Goal: Task Accomplishment & Management: Manage account settings

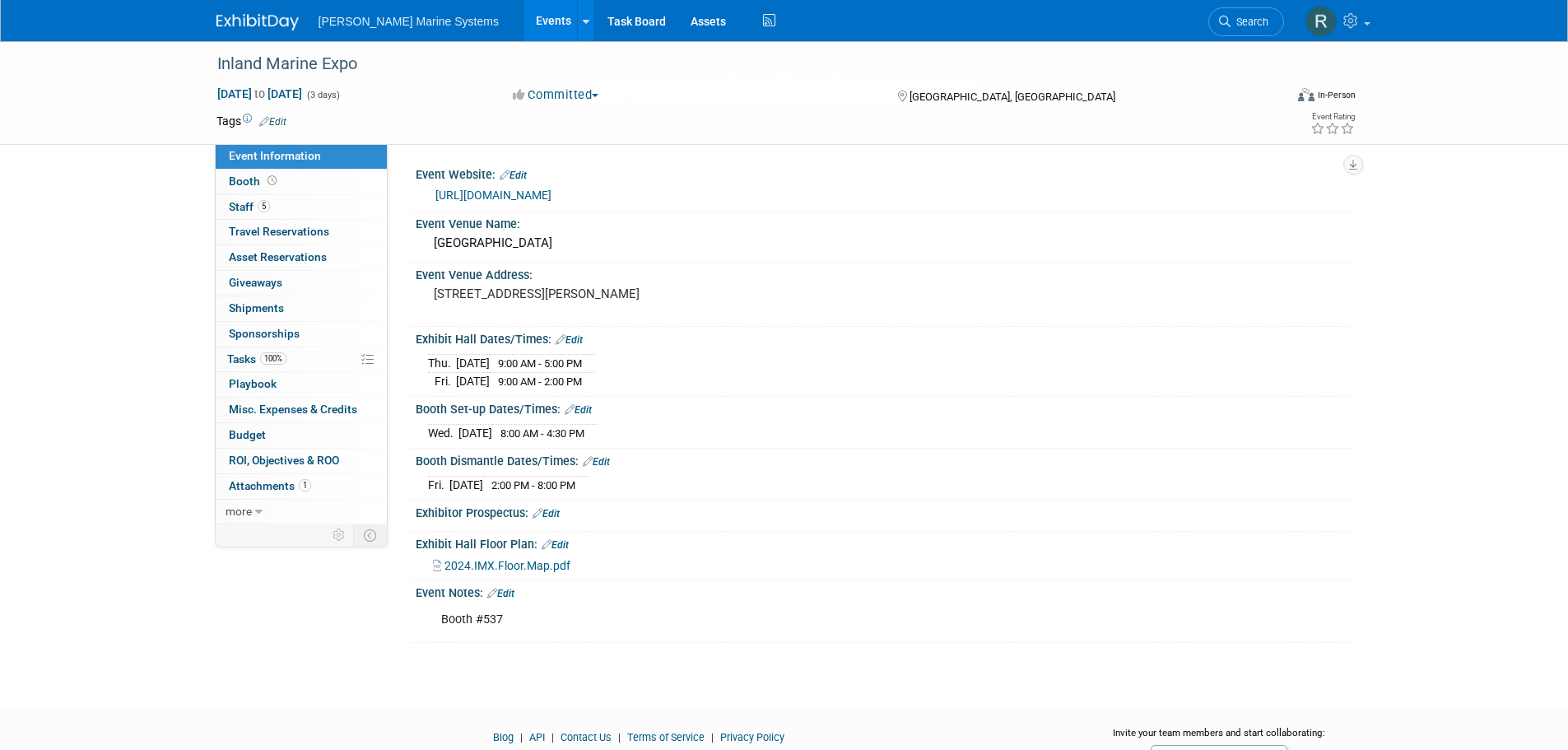
click at [360, 23] on span "[PERSON_NAME] Marine Systems" at bounding box center [409, 21] width 180 height 13
click at [247, 33] on div "[PERSON_NAME] Marine Systems Events Add Event Bulk Upload Events Shareable Even…" at bounding box center [784, 20] width 1136 height 42
click at [246, 19] on img at bounding box center [257, 22] width 82 height 17
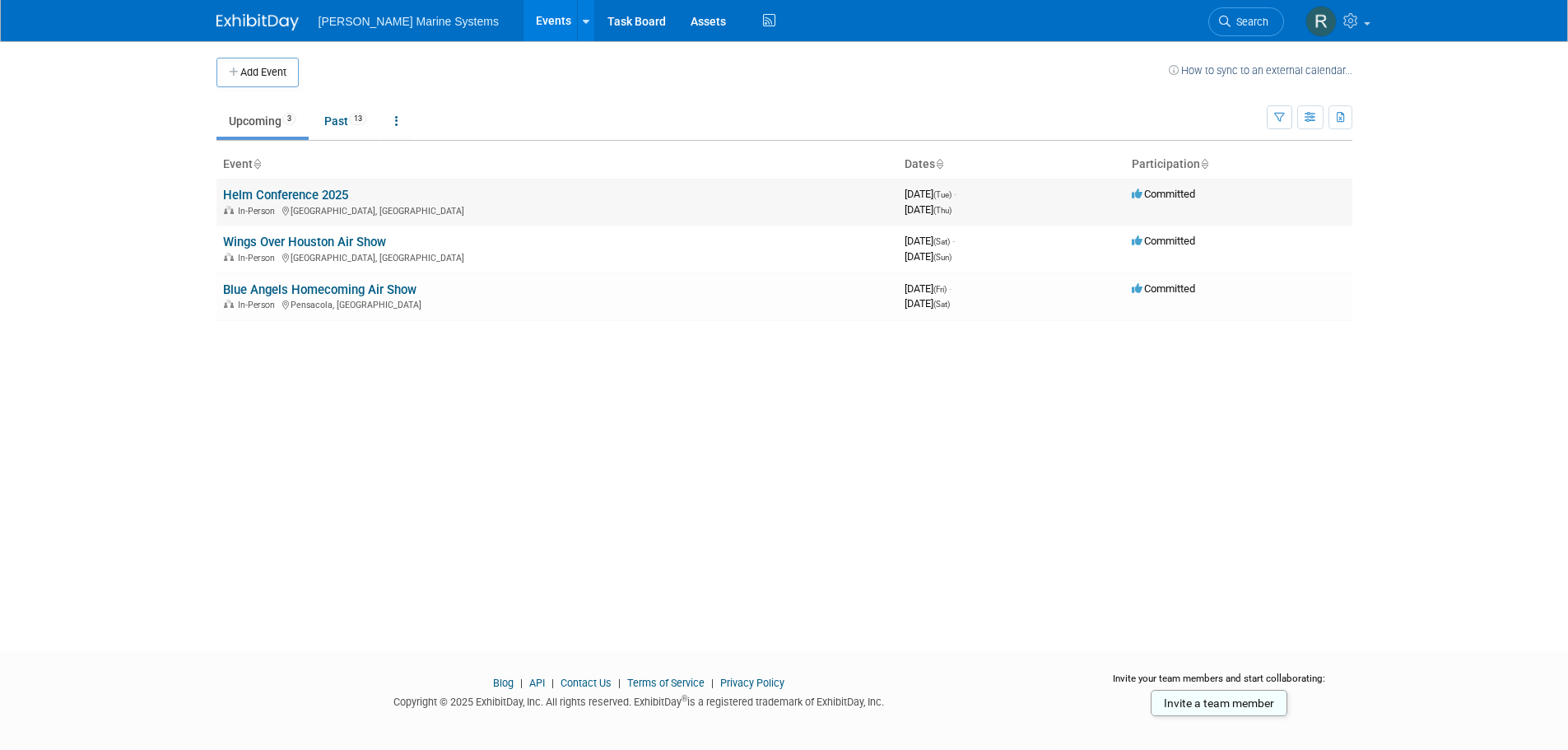
click at [293, 197] on link "Helm Conference 2025" at bounding box center [286, 194] width 125 height 15
click at [272, 249] on link "Wings Over Houston Air Show" at bounding box center [305, 242] width 163 height 15
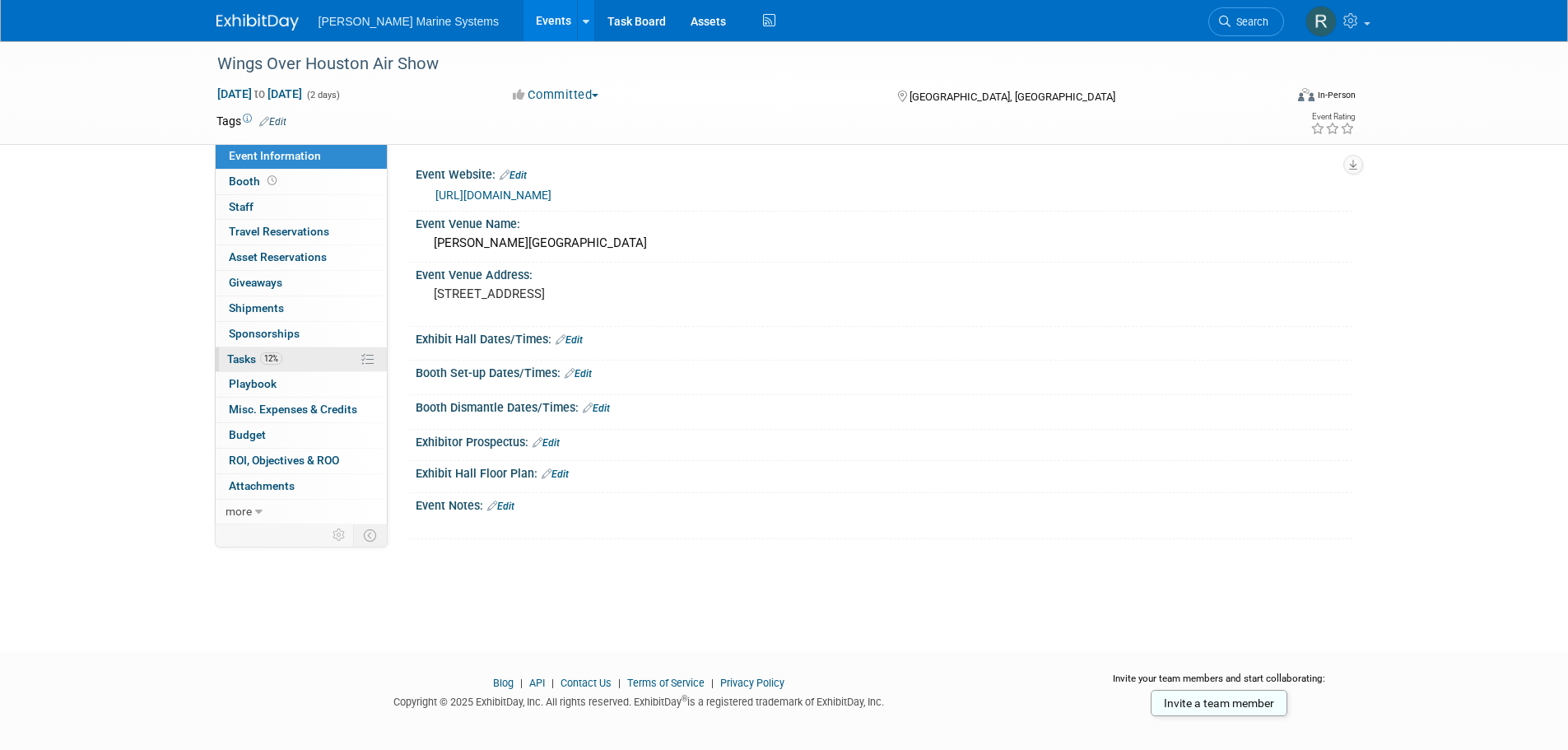
click at [302, 361] on link "12% Tasks 12%" at bounding box center [301, 360] width 171 height 25
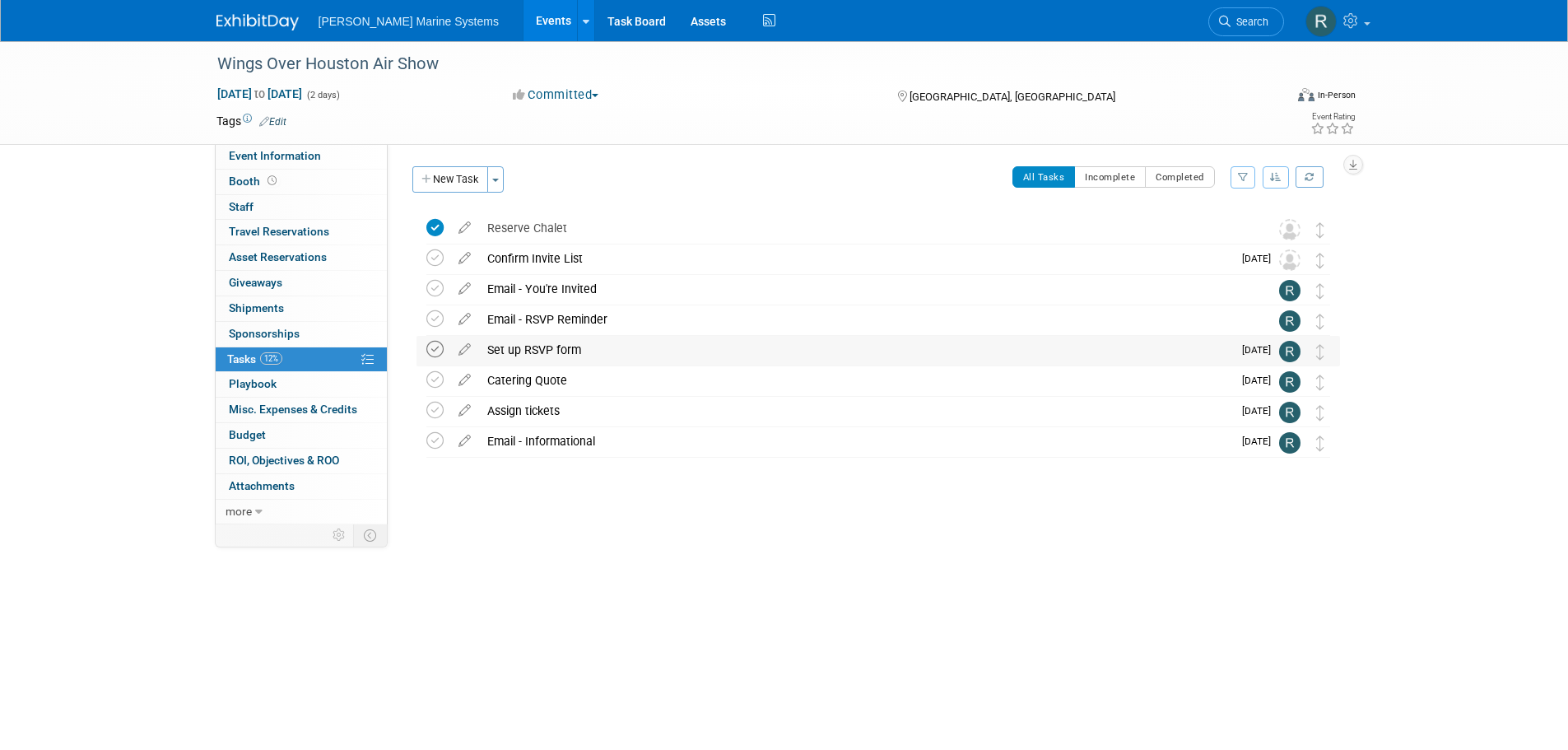
click at [436, 344] on icon at bounding box center [436, 350] width 18 height 18
